Goal: Check status: Check status

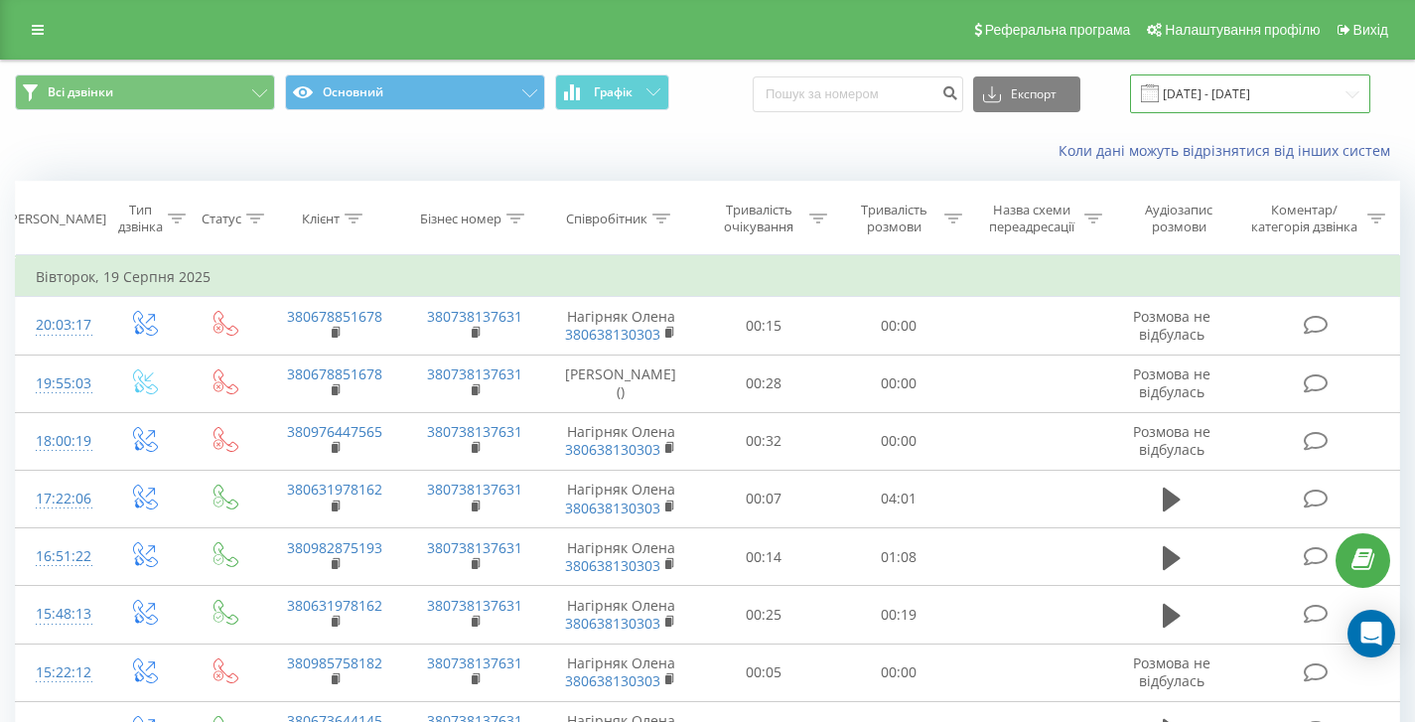
click at [1258, 90] on input "19.08.2025 - 19.08.2025" at bounding box center [1250, 93] width 240 height 39
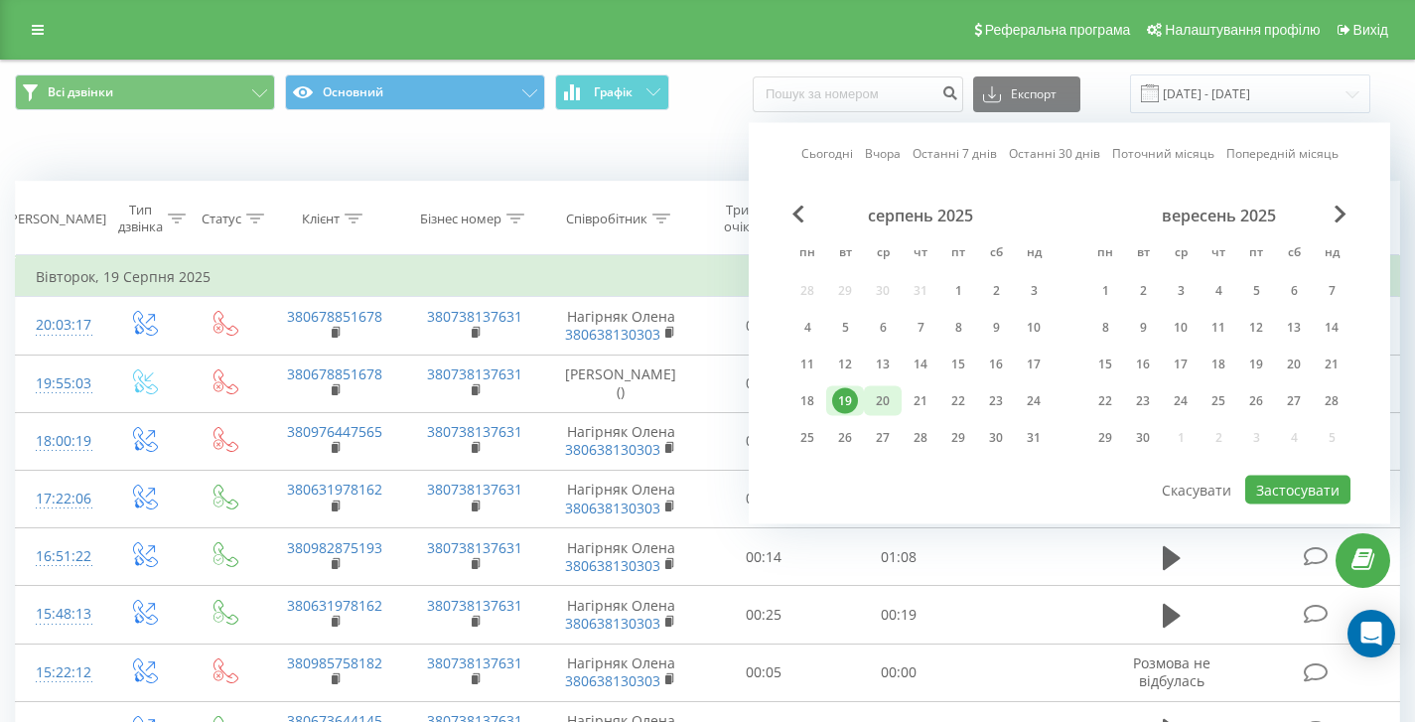
click at [894, 397] on div "20" at bounding box center [883, 401] width 26 height 26
click at [929, 400] on div "21" at bounding box center [920, 401] width 26 height 26
click at [917, 398] on div "21" at bounding box center [920, 401] width 26 height 26
click at [1294, 502] on button "Застосувати" at bounding box center [1297, 490] width 105 height 29
type input "[DATE] - [DATE]"
